Goal: Task Accomplishment & Management: Use online tool/utility

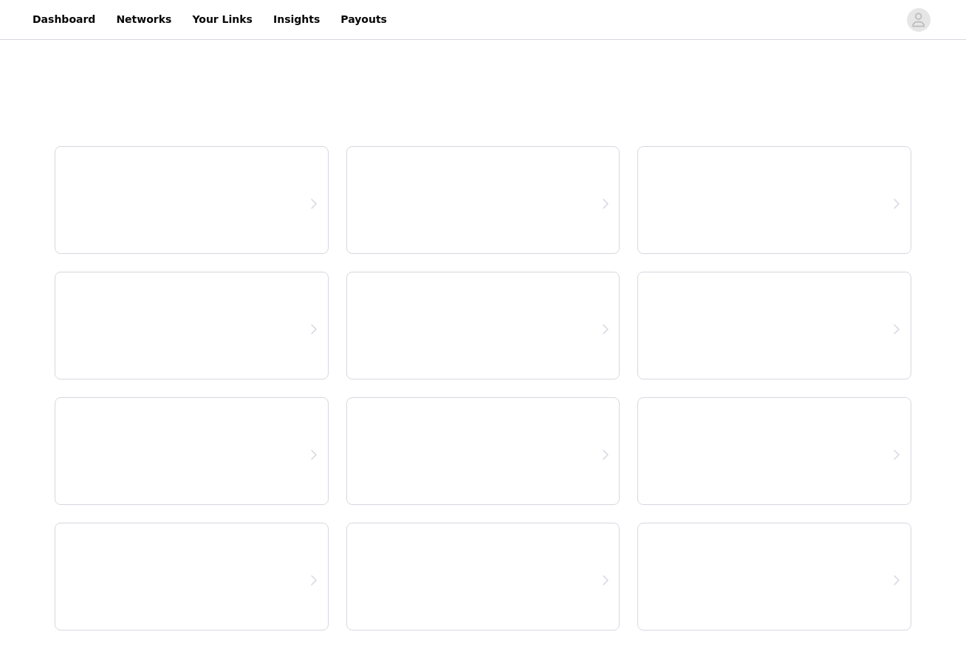
select select "12"
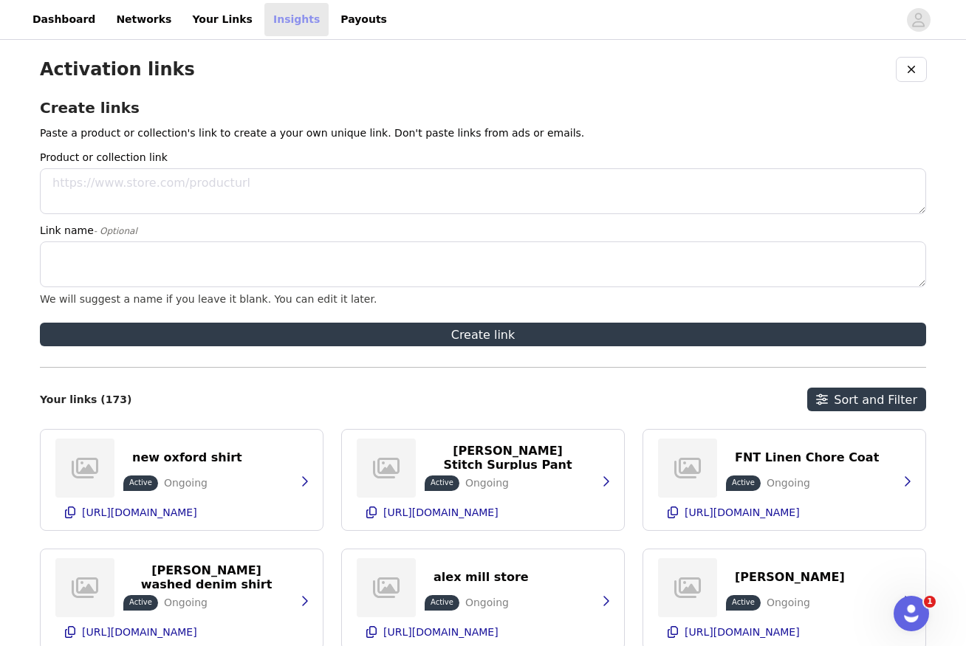
click at [264, 24] on link "Insights" at bounding box center [296, 19] width 64 height 33
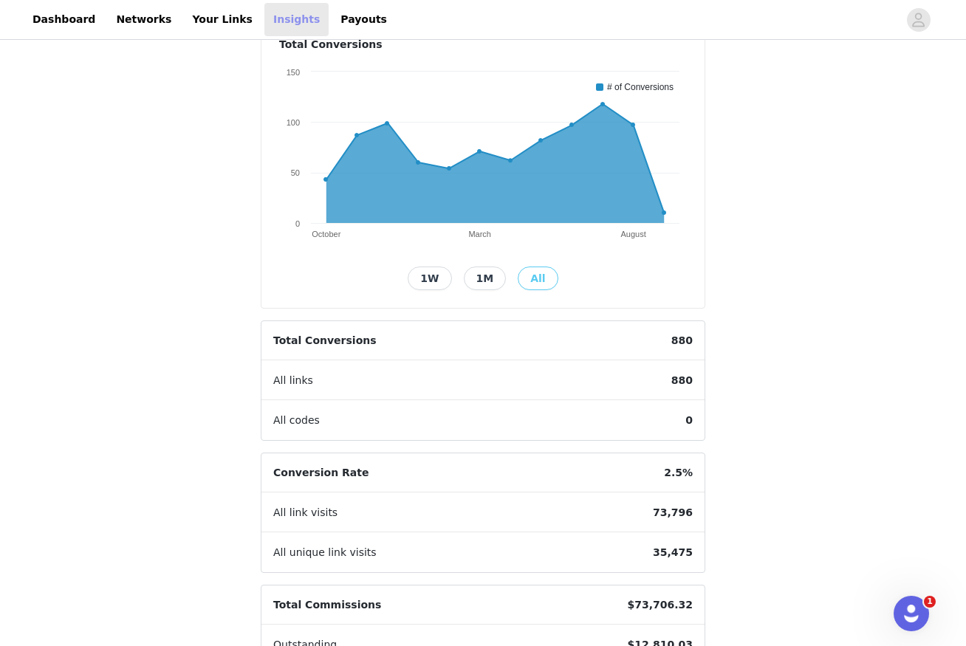
scroll to position [188, 0]
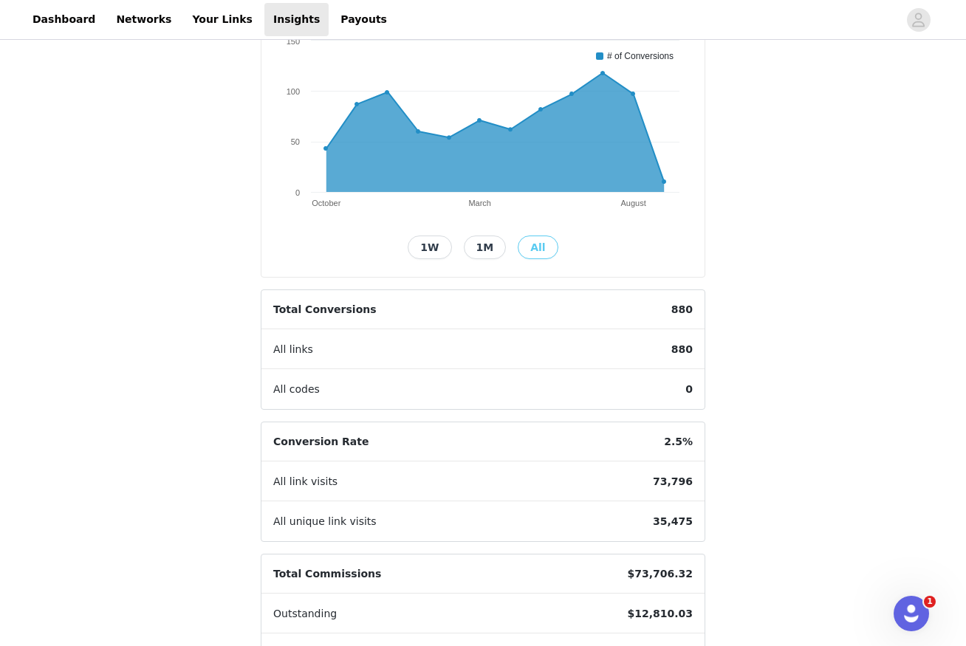
click at [680, 351] on span "880" at bounding box center [681, 349] width 45 height 39
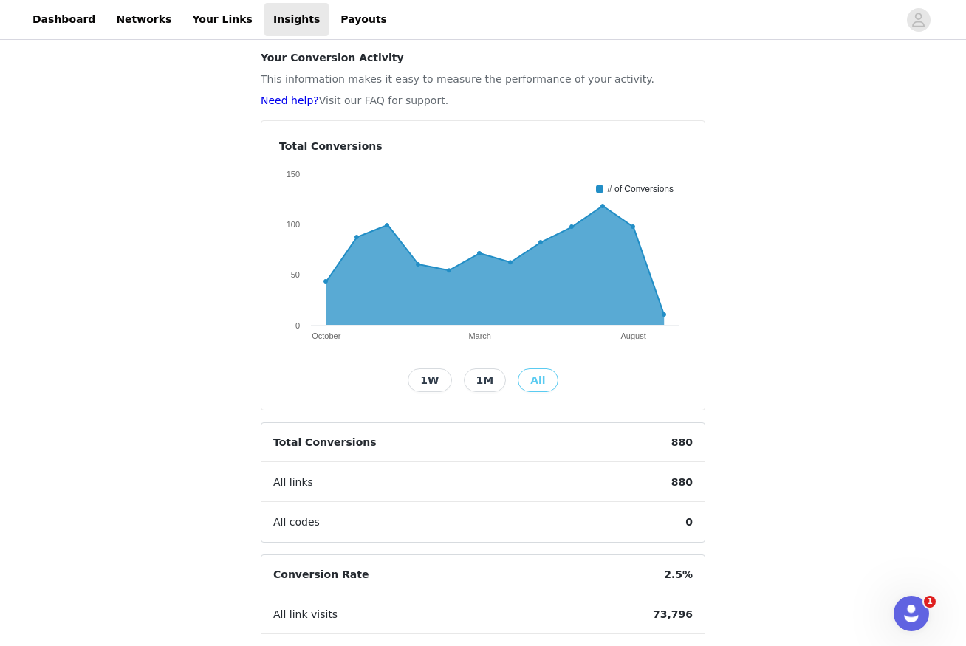
scroll to position [0, 0]
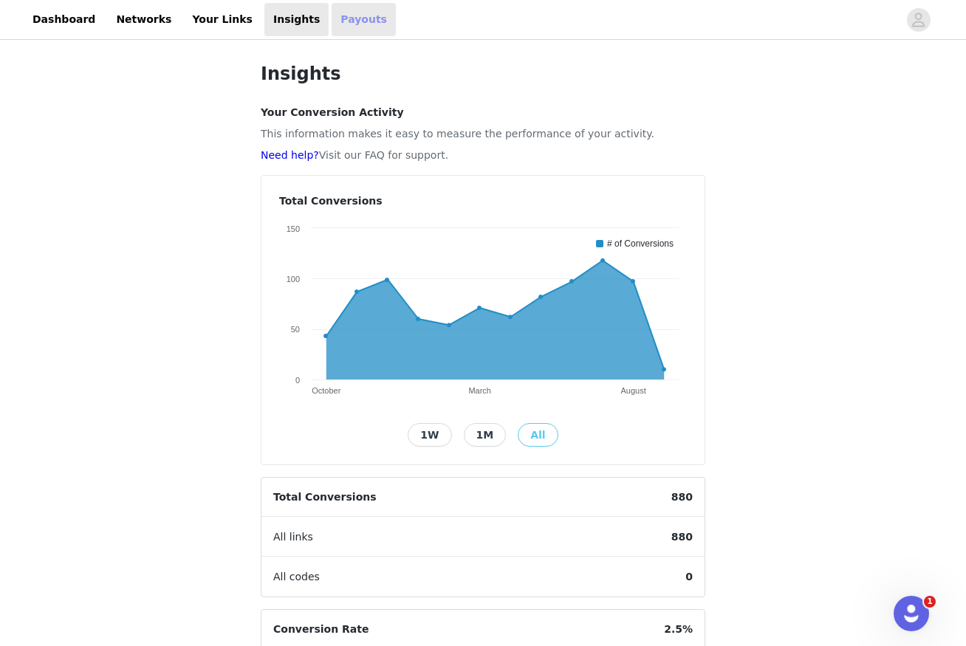
click at [332, 16] on link "Payouts" at bounding box center [364, 19] width 64 height 33
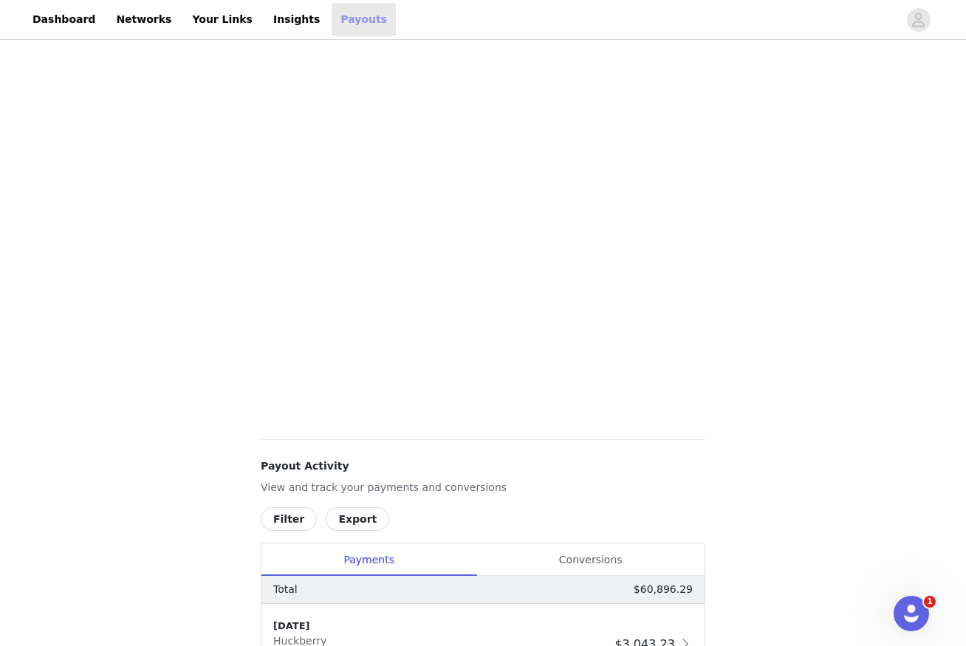
scroll to position [455, 0]
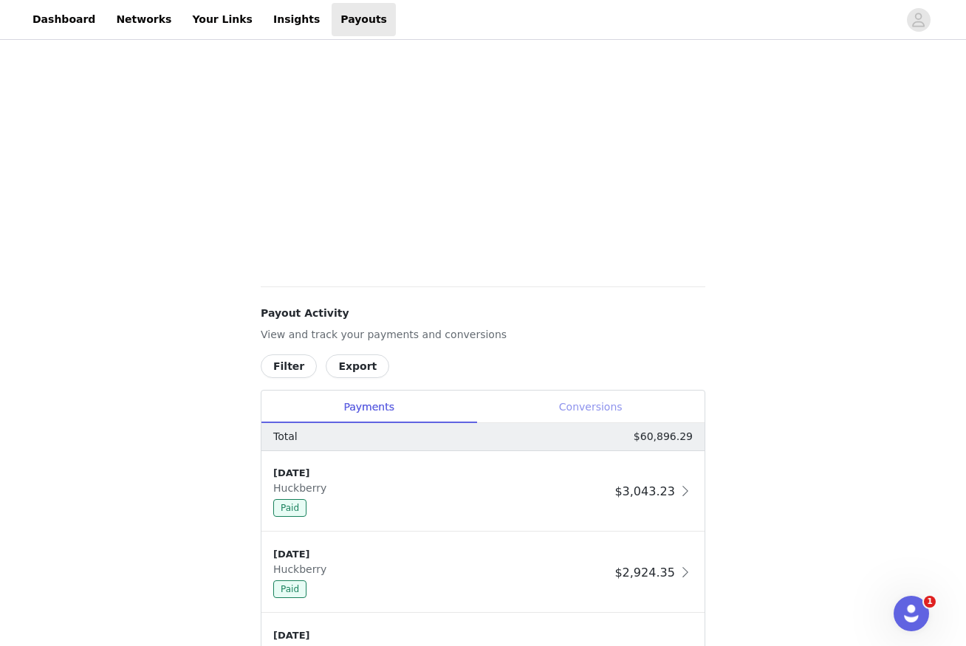
click at [604, 411] on div "Conversions" at bounding box center [590, 407] width 228 height 33
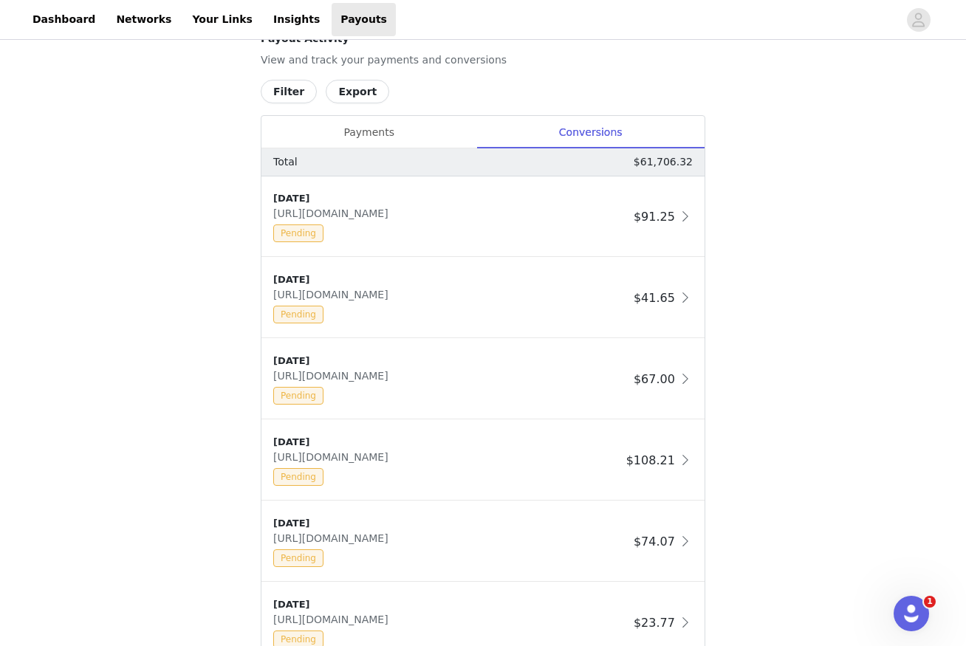
scroll to position [1170, 0]
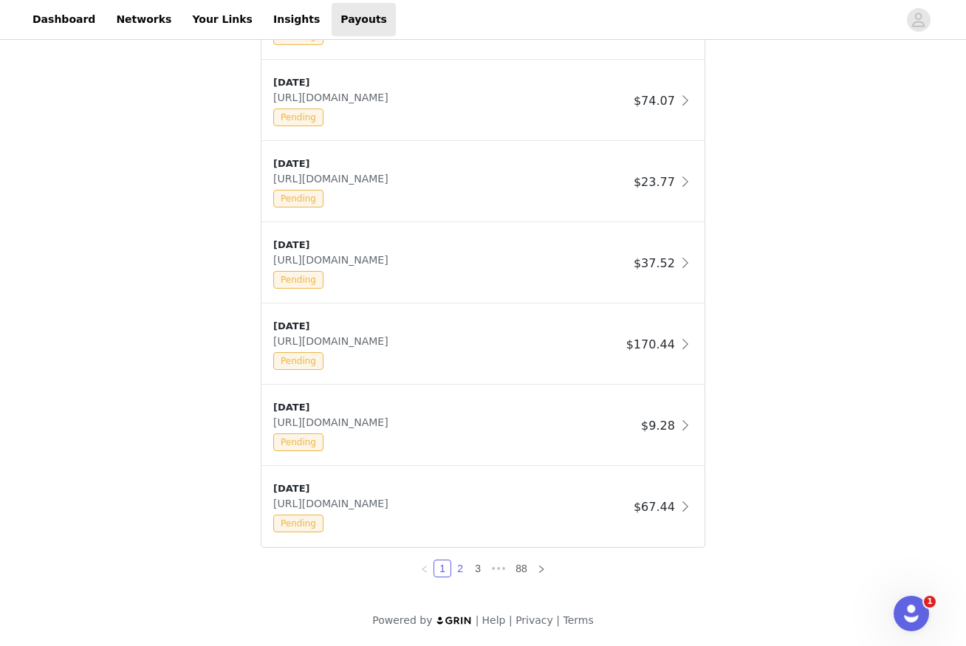
click at [458, 570] on link "2" at bounding box center [460, 568] width 16 height 16
click at [479, 570] on link "3" at bounding box center [478, 568] width 16 height 16
click at [438, 569] on link "1" at bounding box center [433, 568] width 16 height 16
click at [378, 343] on span "[URL][DOMAIN_NAME]" at bounding box center [333, 341] width 121 height 12
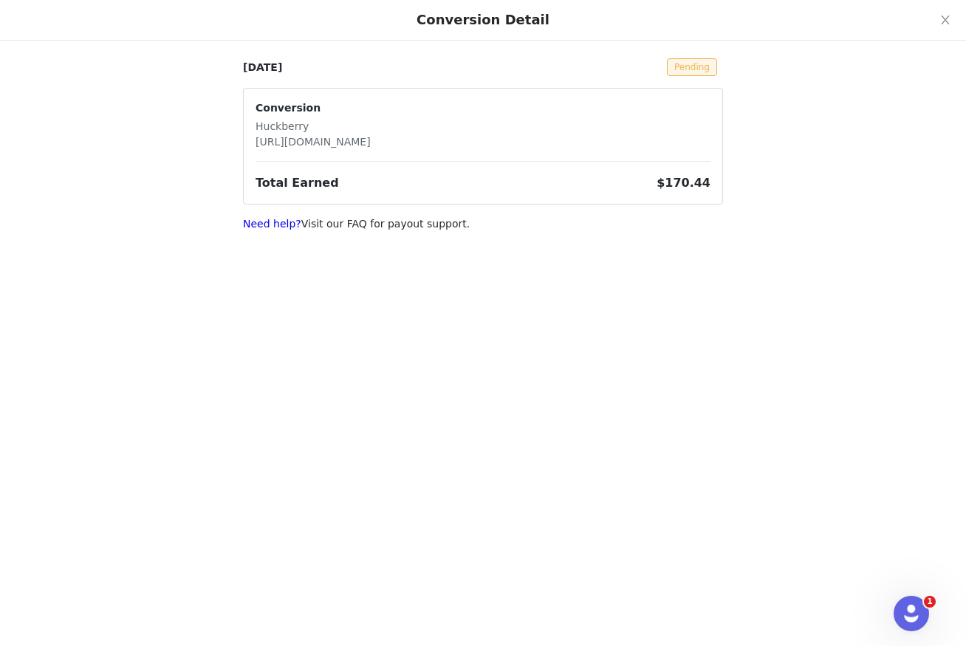
click at [342, 144] on p "[URL][DOMAIN_NAME]" at bounding box center [312, 142] width 115 height 16
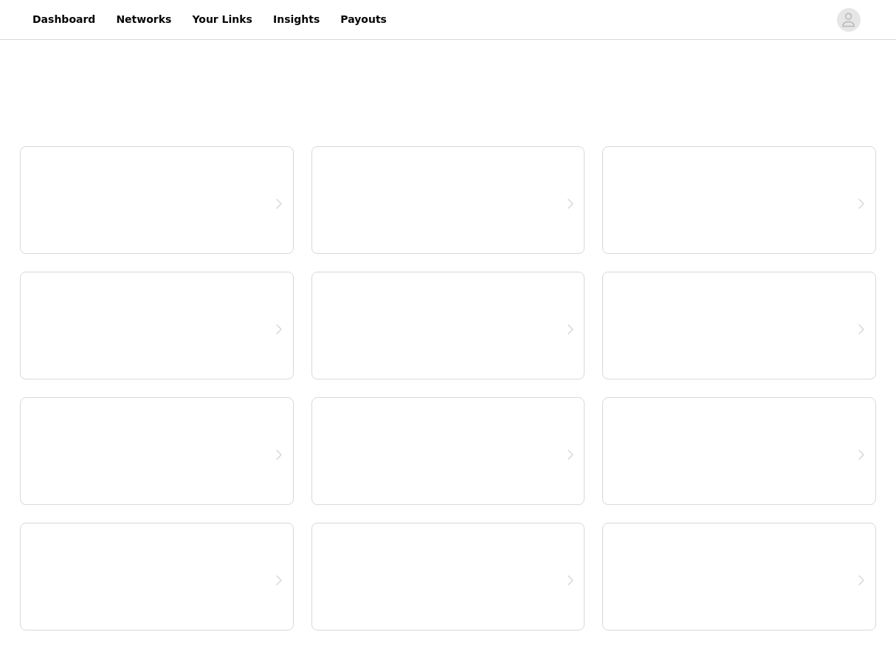
select select "12"
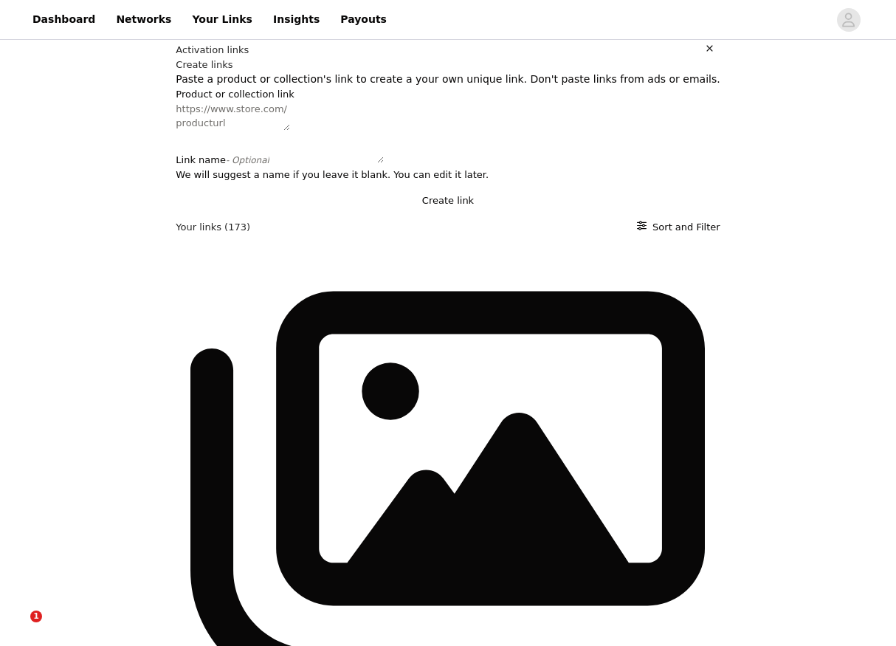
click at [290, 131] on textarea "Product or collection link" at bounding box center [233, 116] width 114 height 29
paste textarea "[URL][DOMAIN_NAME]"
type textarea "https://huckberry.com/store/t/category/clothing/jackets"
click at [384, 163] on textarea "Link name - Optional" at bounding box center [327, 148] width 114 height 29
type textarea "all huckberry jackets"
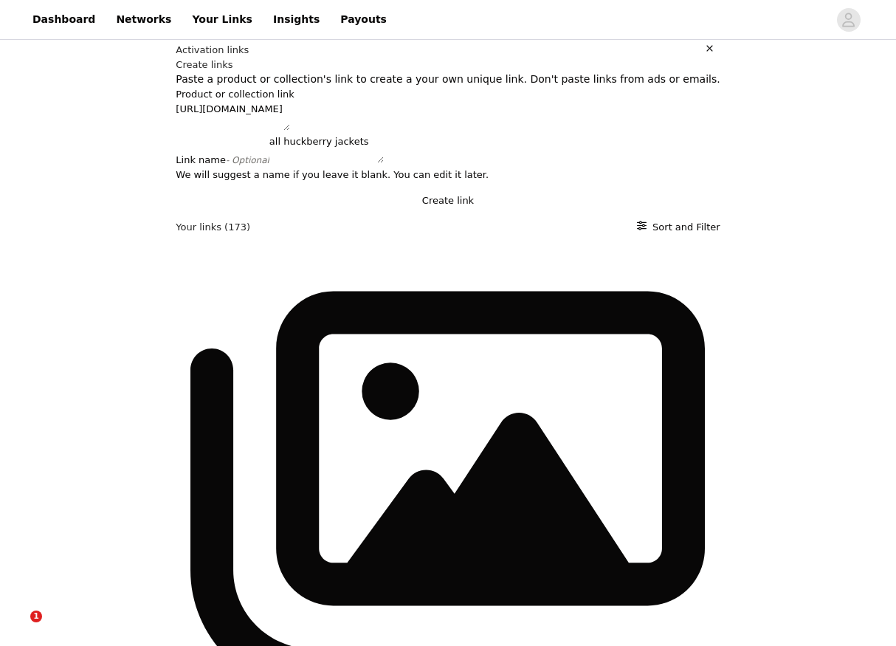
click at [444, 208] on button "Create link" at bounding box center [448, 200] width 544 height 15
